Goal: Task Accomplishment & Management: Manage account settings

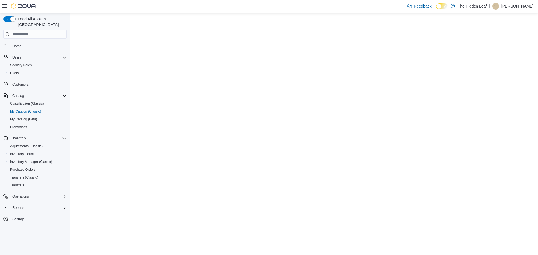
select select "**********"
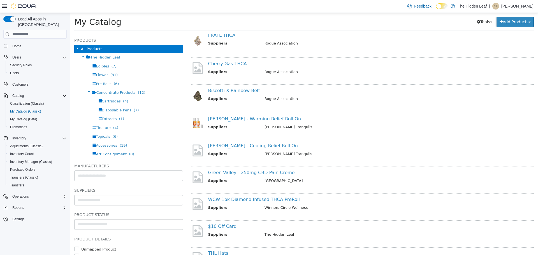
scroll to position [1121, 0]
click at [238, 146] on link "[PERSON_NAME] - Cooling Relief Roll On" at bounding box center [253, 145] width 90 height 5
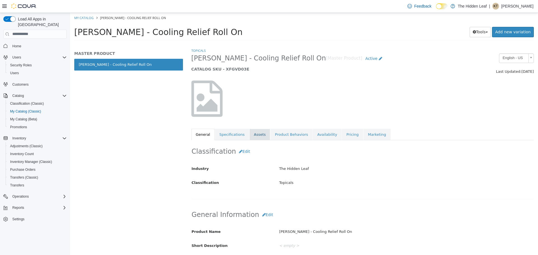
click at [259, 135] on link "Assets" at bounding box center [260, 135] width 21 height 12
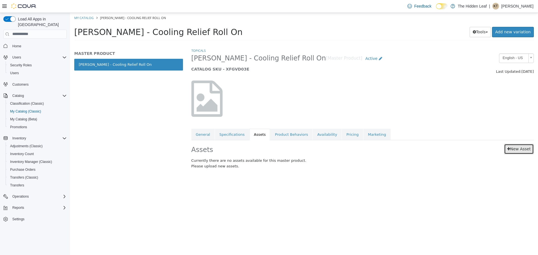
click at [515, 146] on link "New Asset" at bounding box center [519, 149] width 30 height 10
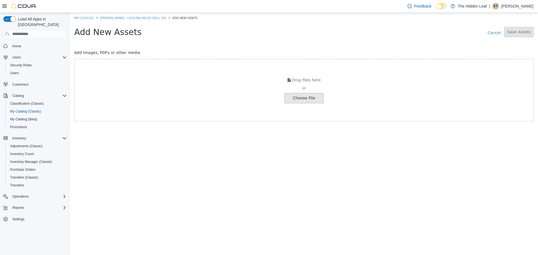
click at [309, 102] on input "file" at bounding box center [11, 98] width 626 height 10
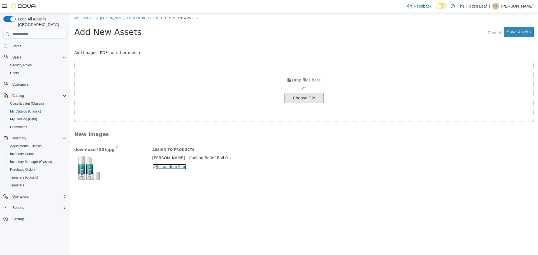
click at [170, 165] on button "Set as Hero Shot" at bounding box center [169, 167] width 34 height 6
click at [520, 29] on button "Save Assets" at bounding box center [519, 32] width 30 height 10
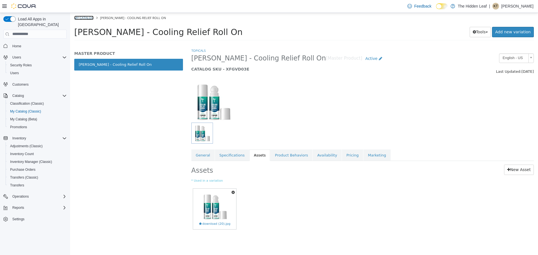
click at [87, 16] on link "My Catalog" at bounding box center [83, 17] width 19 height 4
select select "**********"
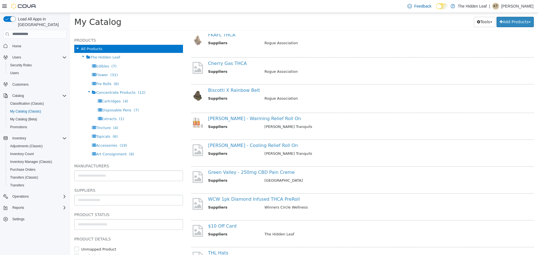
scroll to position [1149, 0]
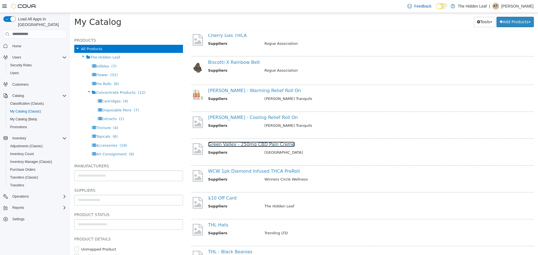
click at [253, 145] on link "Green Valley - 250mg CBD Pain Creme" at bounding box center [251, 144] width 87 height 5
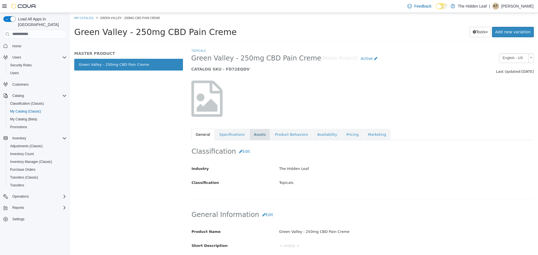
click at [257, 133] on link "Assets" at bounding box center [260, 135] width 21 height 12
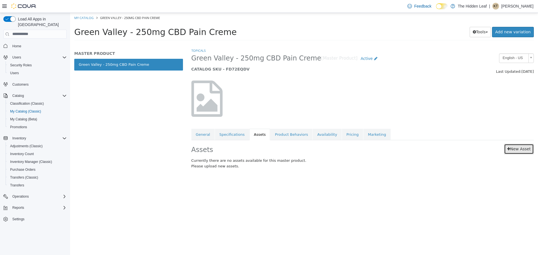
click at [507, 145] on link "New Asset" at bounding box center [519, 149] width 30 height 10
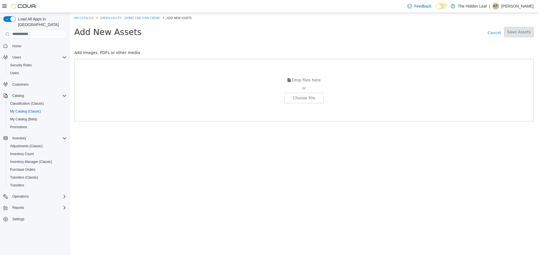
click at [299, 92] on div "Drop files here or Choose File" at bounding box center [304, 90] width 460 height 63
click at [297, 97] on input "file" at bounding box center [11, 98] width 626 height 10
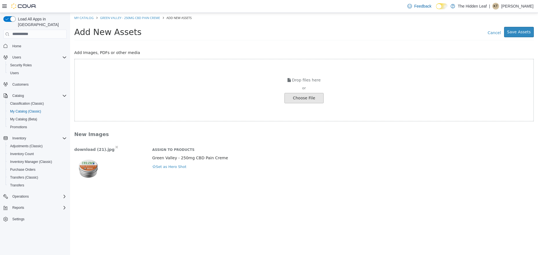
click at [173, 171] on div "download (21).jpg Assign to Products Green Valley - 250mg CBD Pain Creme Hero S…" at bounding box center [304, 163] width 468 height 38
click at [174, 167] on button "Set as Hero Shot" at bounding box center [169, 167] width 34 height 6
click at [522, 29] on button "Save Assets" at bounding box center [519, 32] width 30 height 10
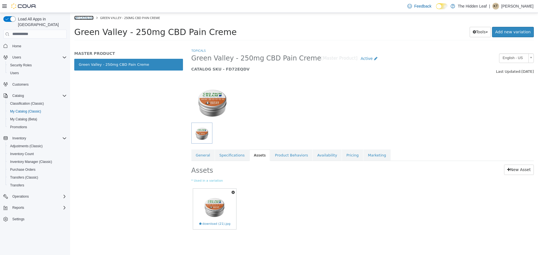
click at [86, 17] on link "My Catalog" at bounding box center [83, 17] width 19 height 4
select select "**********"
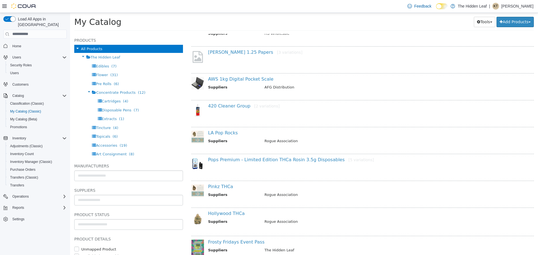
scroll to position [617, 0]
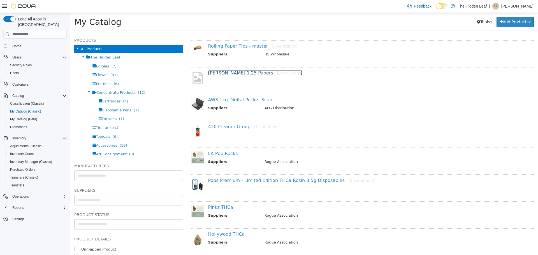
click at [223, 73] on link "[PERSON_NAME] 1.25 Papers [3 variations]" at bounding box center [255, 72] width 94 height 5
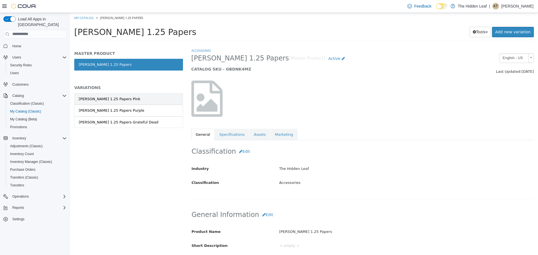
click at [125, 99] on link "[PERSON_NAME] 1.25 Papers Pink" at bounding box center [128, 99] width 109 height 12
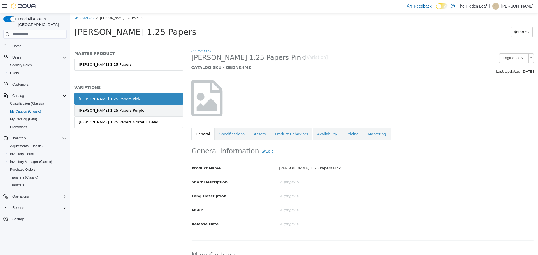
click at [125, 110] on div "[PERSON_NAME] 1.25 Papers Purple" at bounding box center [112, 111] width 66 height 6
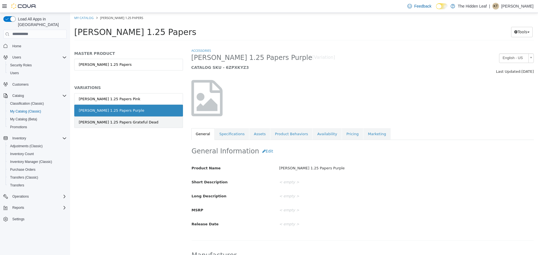
click at [130, 121] on div "[PERSON_NAME] 1.25 Papers Grateful Dead" at bounding box center [119, 122] width 80 height 6
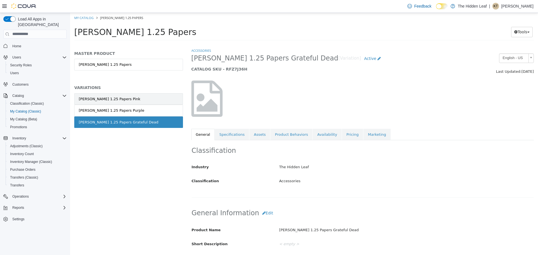
click at [114, 98] on div "[PERSON_NAME] 1.25 Papers Pink" at bounding box center [110, 99] width 62 height 6
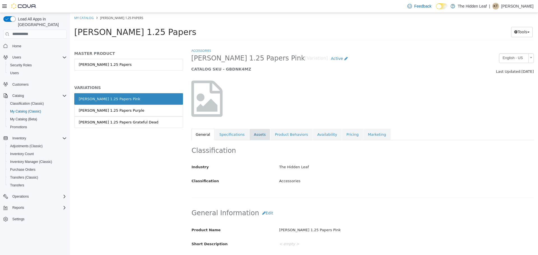
click at [250, 133] on link "Assets" at bounding box center [260, 135] width 21 height 12
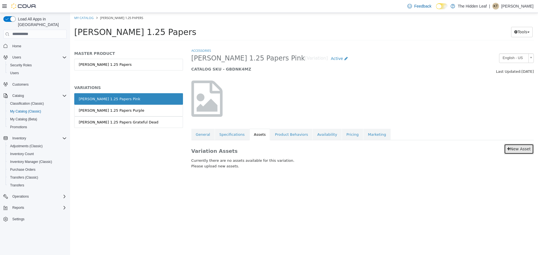
click at [520, 149] on link "New Asset" at bounding box center [519, 149] width 30 height 10
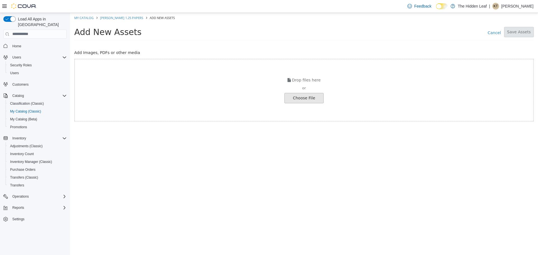
click at [295, 101] on input "file" at bounding box center [11, 98] width 626 height 10
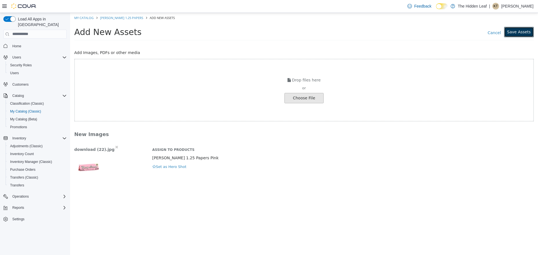
click at [523, 35] on button "Save Assets" at bounding box center [519, 32] width 30 height 10
click at [121, 18] on link "[PERSON_NAME] 1.25 Papers" at bounding box center [121, 17] width 43 height 4
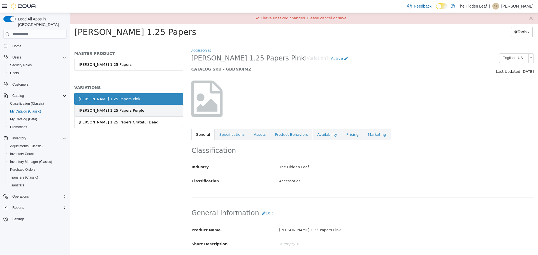
click at [140, 109] on link "[PERSON_NAME] 1.25 Papers Purple" at bounding box center [128, 111] width 109 height 12
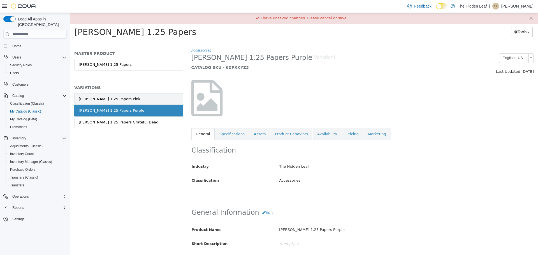
click at [116, 100] on div "[PERSON_NAME] 1.25 Papers Pink" at bounding box center [110, 99] width 62 height 6
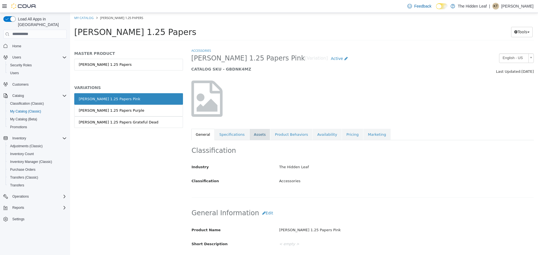
click at [259, 137] on link "Assets" at bounding box center [260, 135] width 21 height 12
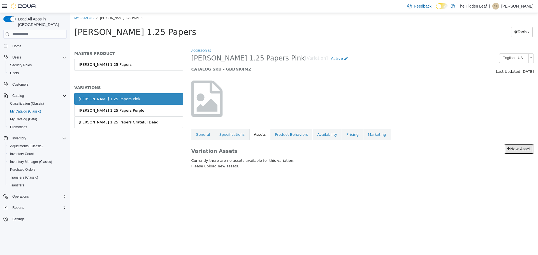
click at [510, 151] on icon at bounding box center [508, 149] width 3 height 4
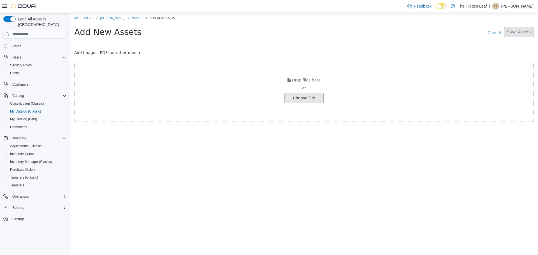
click at [302, 99] on input "file" at bounding box center [11, 98] width 626 height 10
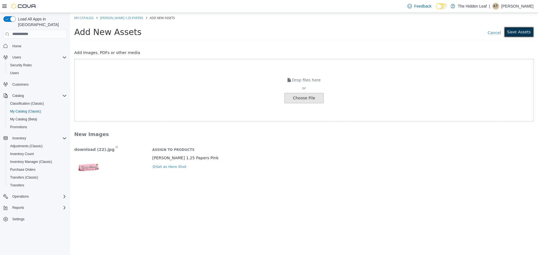
click at [521, 33] on button "Save Assets" at bounding box center [519, 32] width 30 height 10
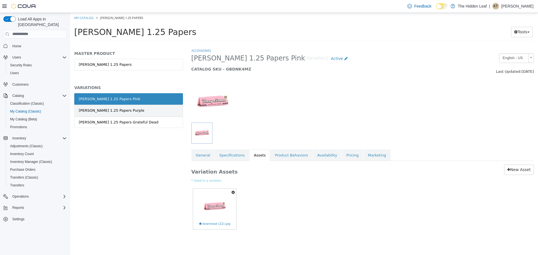
click at [143, 109] on link "[PERSON_NAME] 1.25 Papers Purple" at bounding box center [128, 111] width 109 height 12
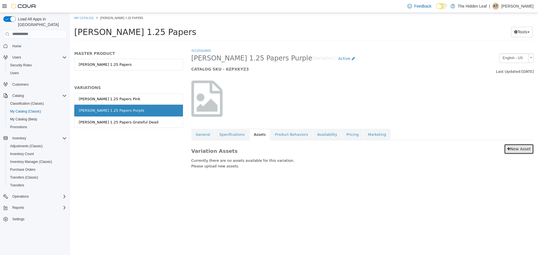
click at [515, 152] on link "New Asset" at bounding box center [519, 149] width 30 height 10
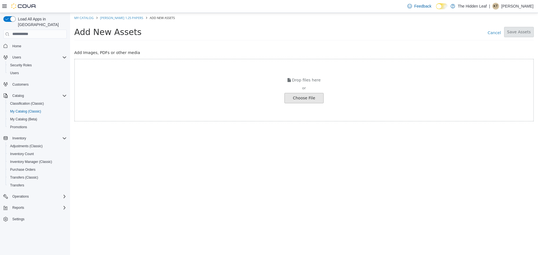
click at [307, 98] on input "file" at bounding box center [11, 98] width 626 height 10
click at [299, 96] on input "file" at bounding box center [11, 98] width 626 height 10
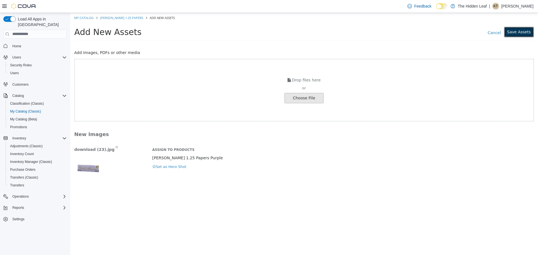
click at [515, 33] on button "Save Assets" at bounding box center [519, 32] width 30 height 10
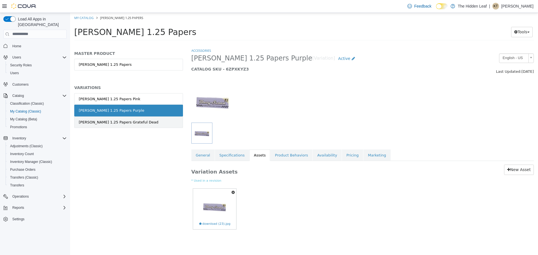
click at [149, 122] on link "[PERSON_NAME] 1.25 Papers Grateful Dead" at bounding box center [128, 122] width 109 height 12
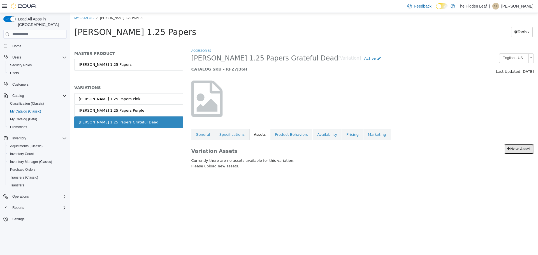
click at [522, 149] on link "New Asset" at bounding box center [519, 149] width 30 height 10
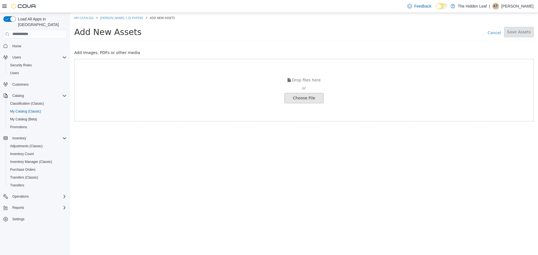
click at [308, 103] on input "file" at bounding box center [11, 98] width 626 height 10
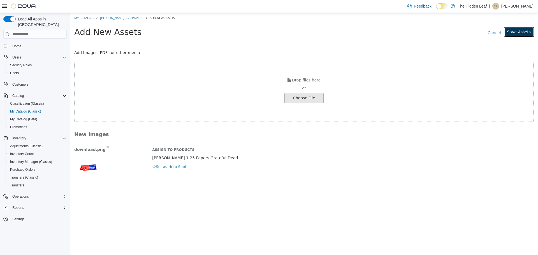
click at [527, 31] on button "Save Assets" at bounding box center [519, 32] width 30 height 10
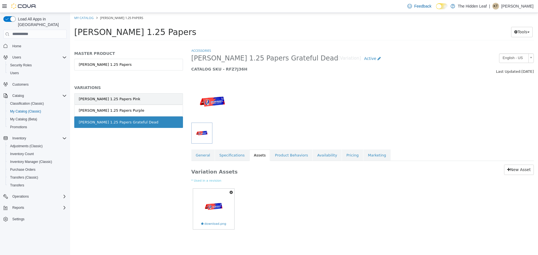
click at [141, 100] on link "[PERSON_NAME] 1.25 Papers Pink" at bounding box center [128, 99] width 109 height 12
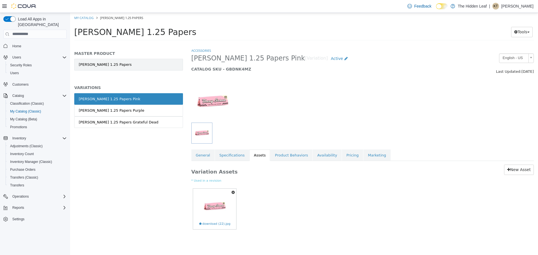
click at [130, 63] on link "[PERSON_NAME] 1.25 Papers" at bounding box center [128, 65] width 109 height 12
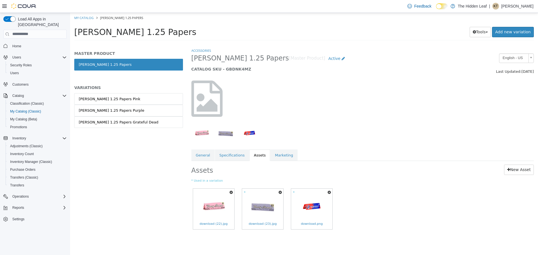
click at [233, 193] on icon "button" at bounding box center [231, 192] width 3 height 4
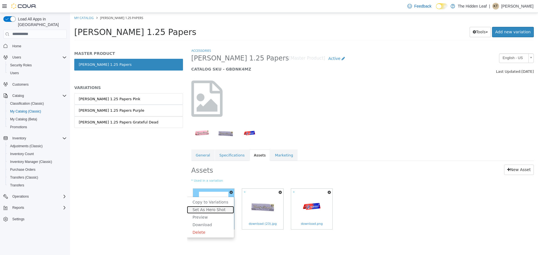
click at [219, 211] on link "Set As Hero Shot" at bounding box center [210, 210] width 47 height 8
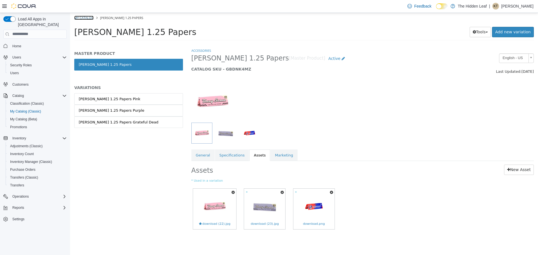
click at [89, 17] on link "My Catalog" at bounding box center [83, 17] width 19 height 4
select select "**********"
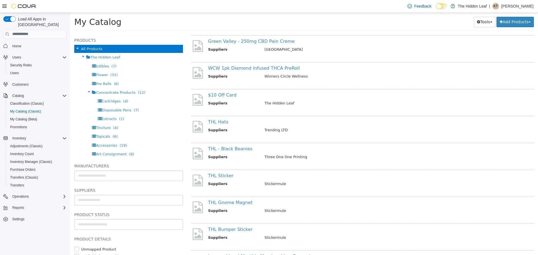
scroll to position [1262, 0]
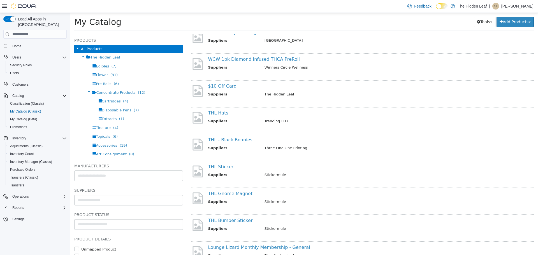
click at [217, 116] on div "THL Hats Suppliers Trending LTD" at bounding box center [365, 117] width 322 height 15
click at [221, 111] on link "THL Hats" at bounding box center [218, 112] width 20 height 5
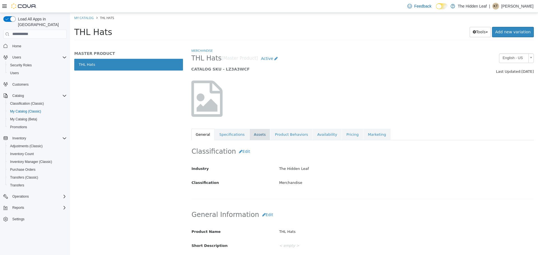
click at [250, 139] on link "Assets" at bounding box center [260, 135] width 21 height 12
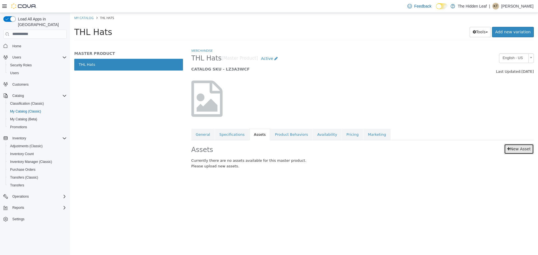
click at [513, 150] on link "New Asset" at bounding box center [519, 149] width 30 height 10
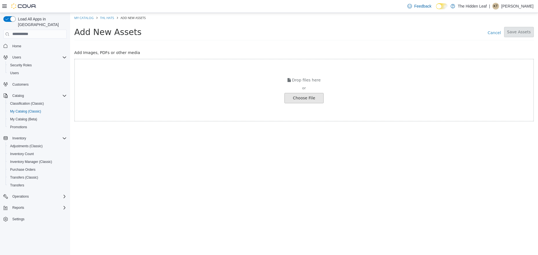
click at [301, 99] on input "file" at bounding box center [11, 98] width 626 height 10
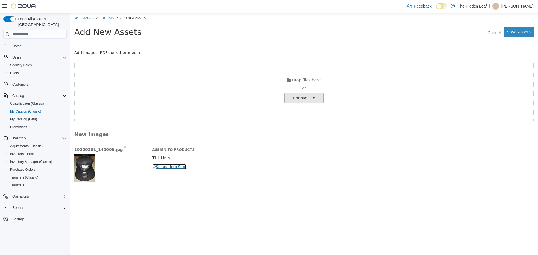
click at [165, 168] on button "Set as Hero Shot" at bounding box center [169, 167] width 34 height 6
click at [528, 34] on button "Save Assets" at bounding box center [519, 32] width 30 height 10
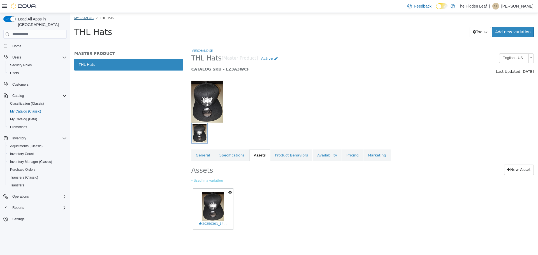
click at [87, 16] on li "My Catalog" at bounding box center [84, 17] width 20 height 5
click at [87, 17] on link "My Catalog" at bounding box center [83, 17] width 19 height 4
select select "**********"
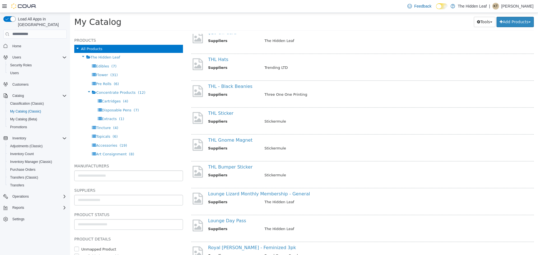
scroll to position [1318, 0]
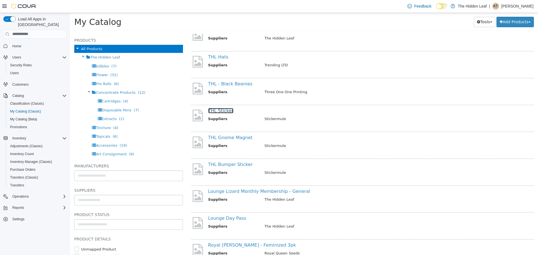
click at [225, 112] on link "THL Sticker" at bounding box center [221, 110] width 26 height 5
